Goal: Transaction & Acquisition: Purchase product/service

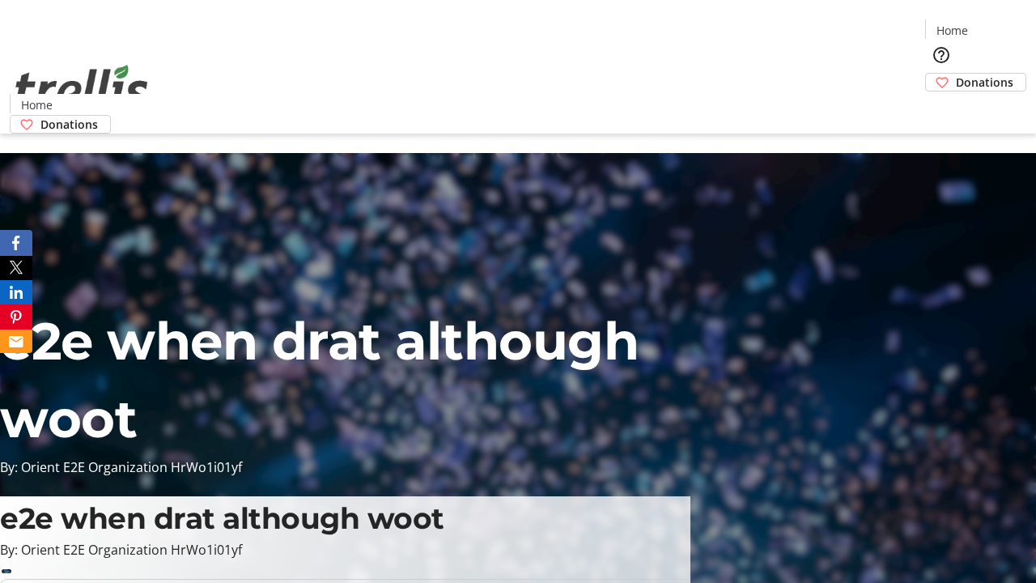
click at [956, 74] on span "Donations" at bounding box center [984, 82] width 57 height 17
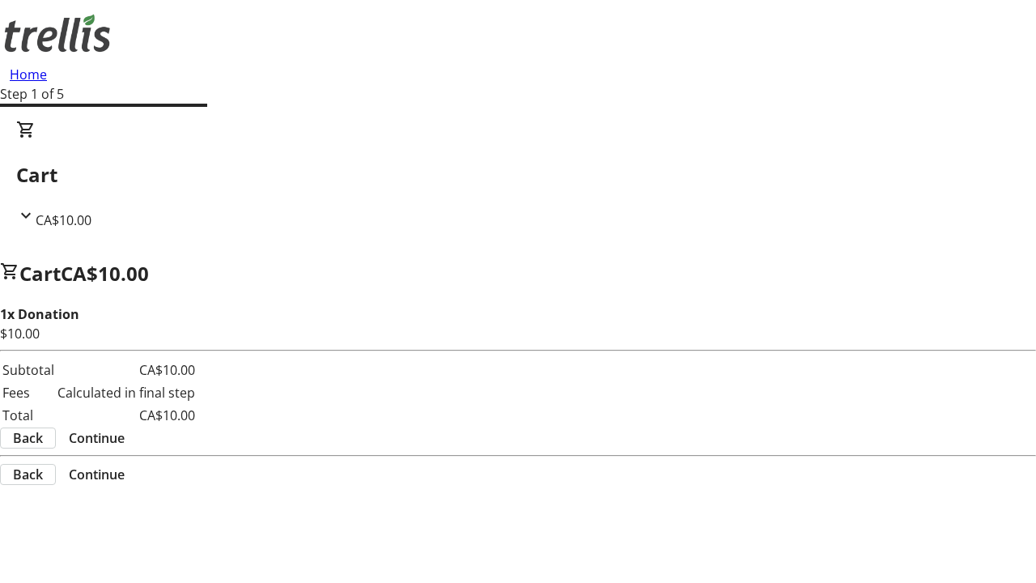
select select "CA"
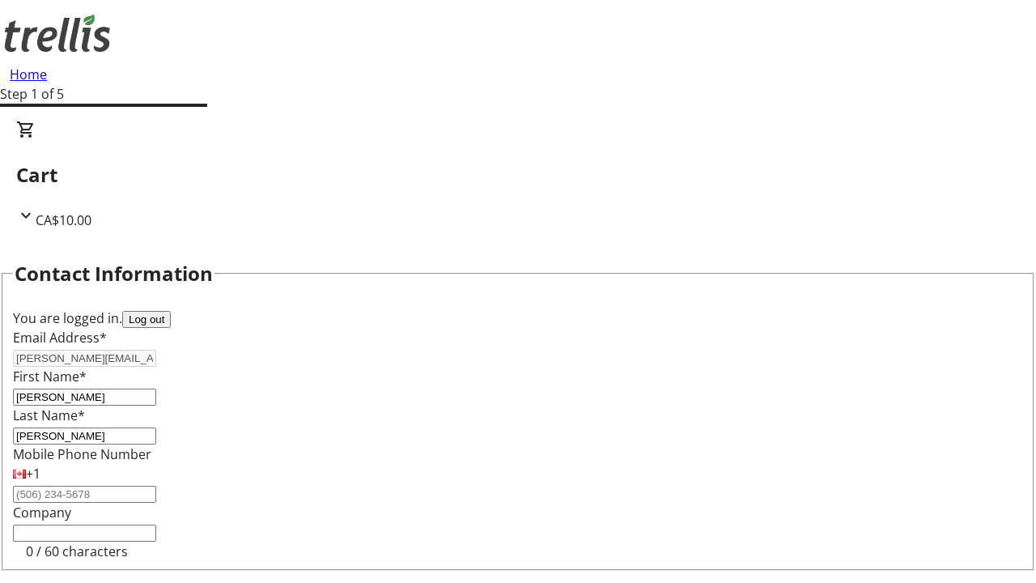
type input "[STREET_ADDRESS][PERSON_NAME]"
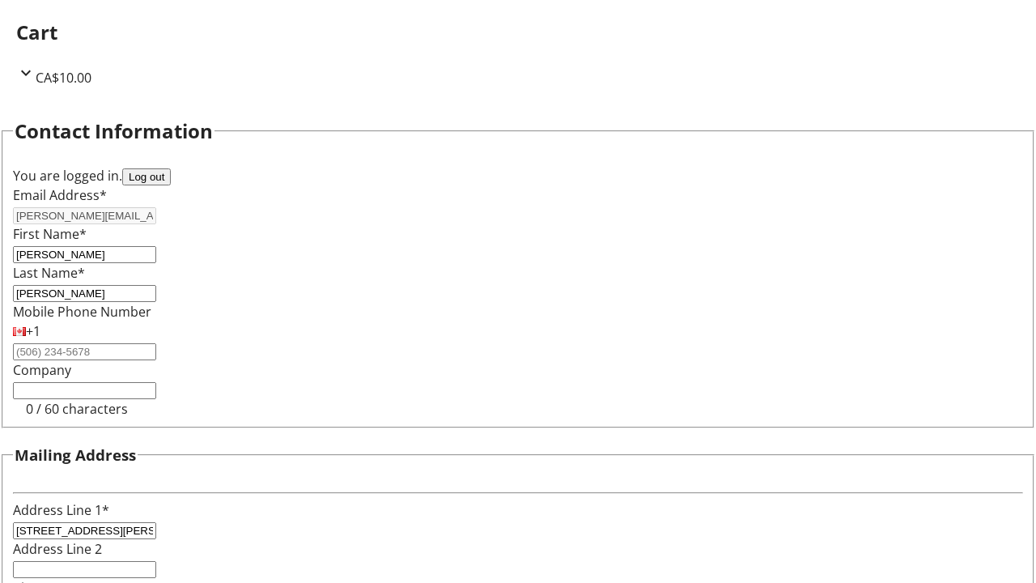
type input "Kelowna"
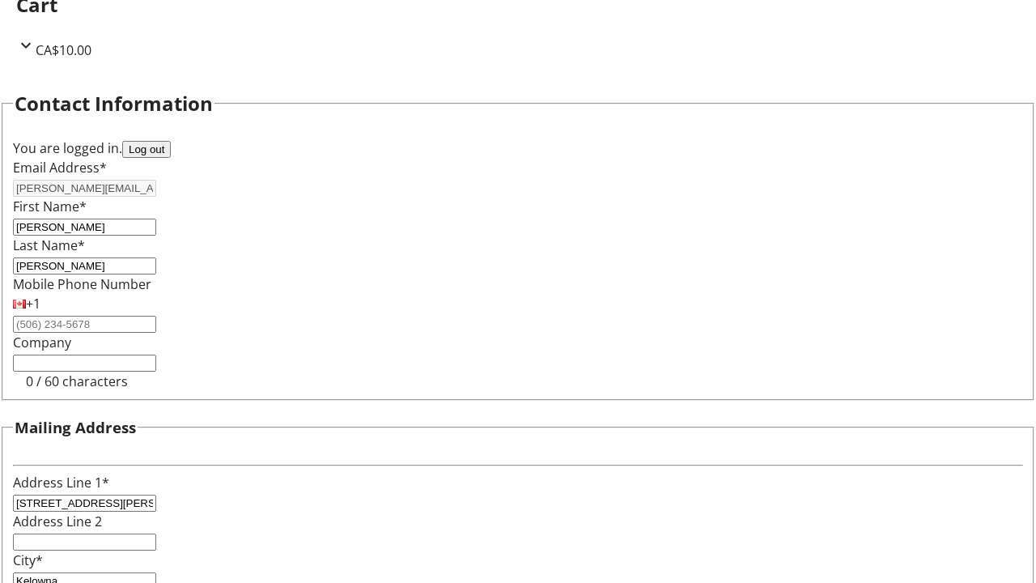
select select "BC"
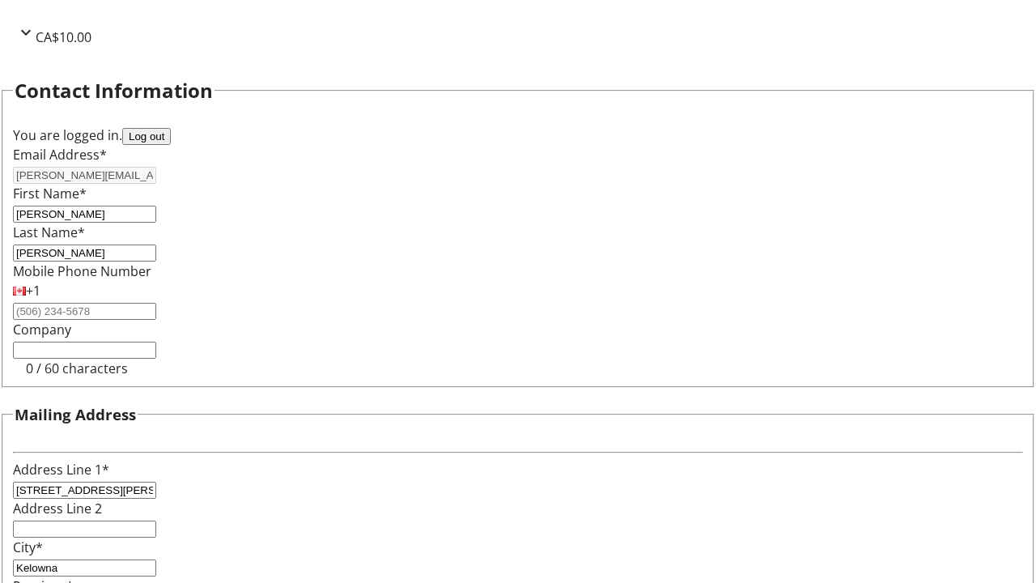
type input "Kelowna"
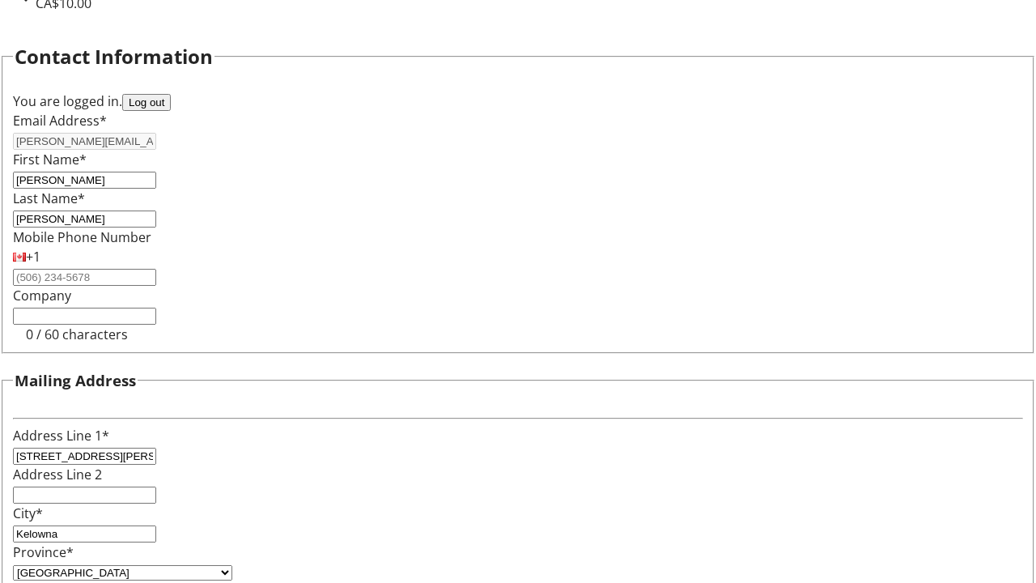
type input "V1Y 0C2"
